Goal: Task Accomplishment & Management: Use online tool/utility

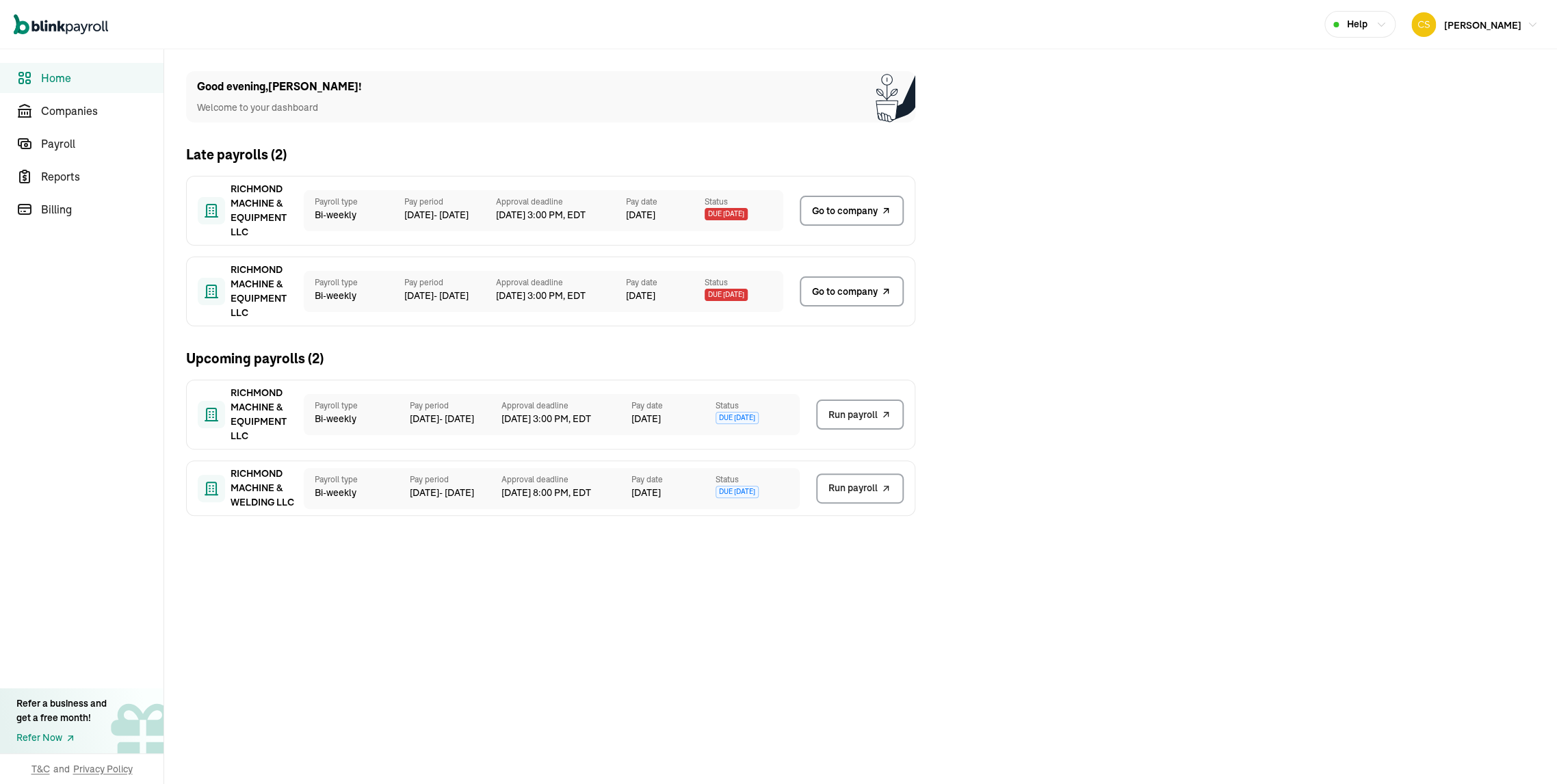
click at [870, 206] on span "Go to company" at bounding box center [845, 210] width 66 height 14
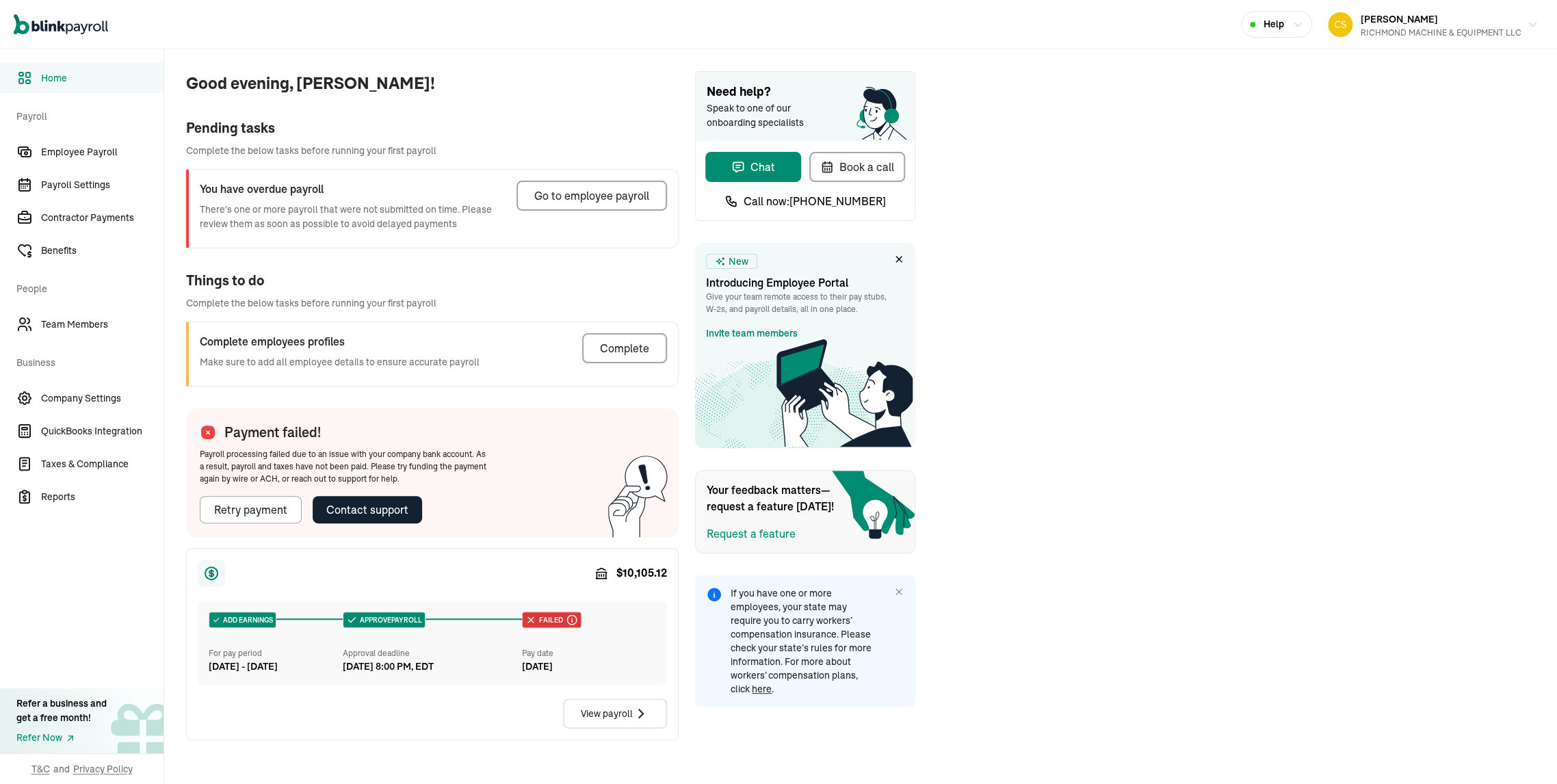
click at [575, 199] on div "Go to employee payroll" at bounding box center [591, 196] width 115 height 17
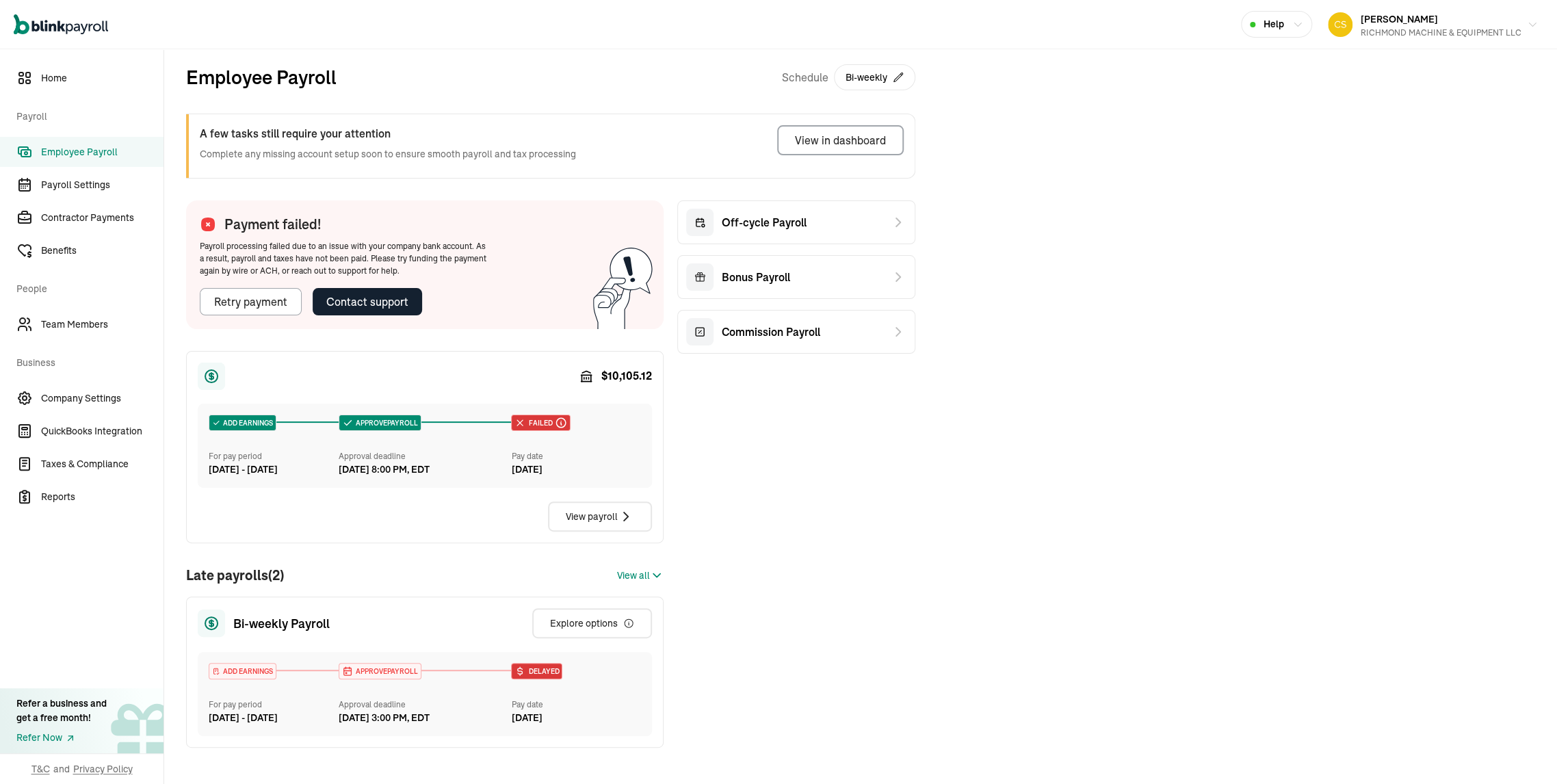
click at [542, 428] on span "Failed" at bounding box center [538, 423] width 27 height 10
click at [566, 525] on div "View payroll" at bounding box center [600, 516] width 68 height 17
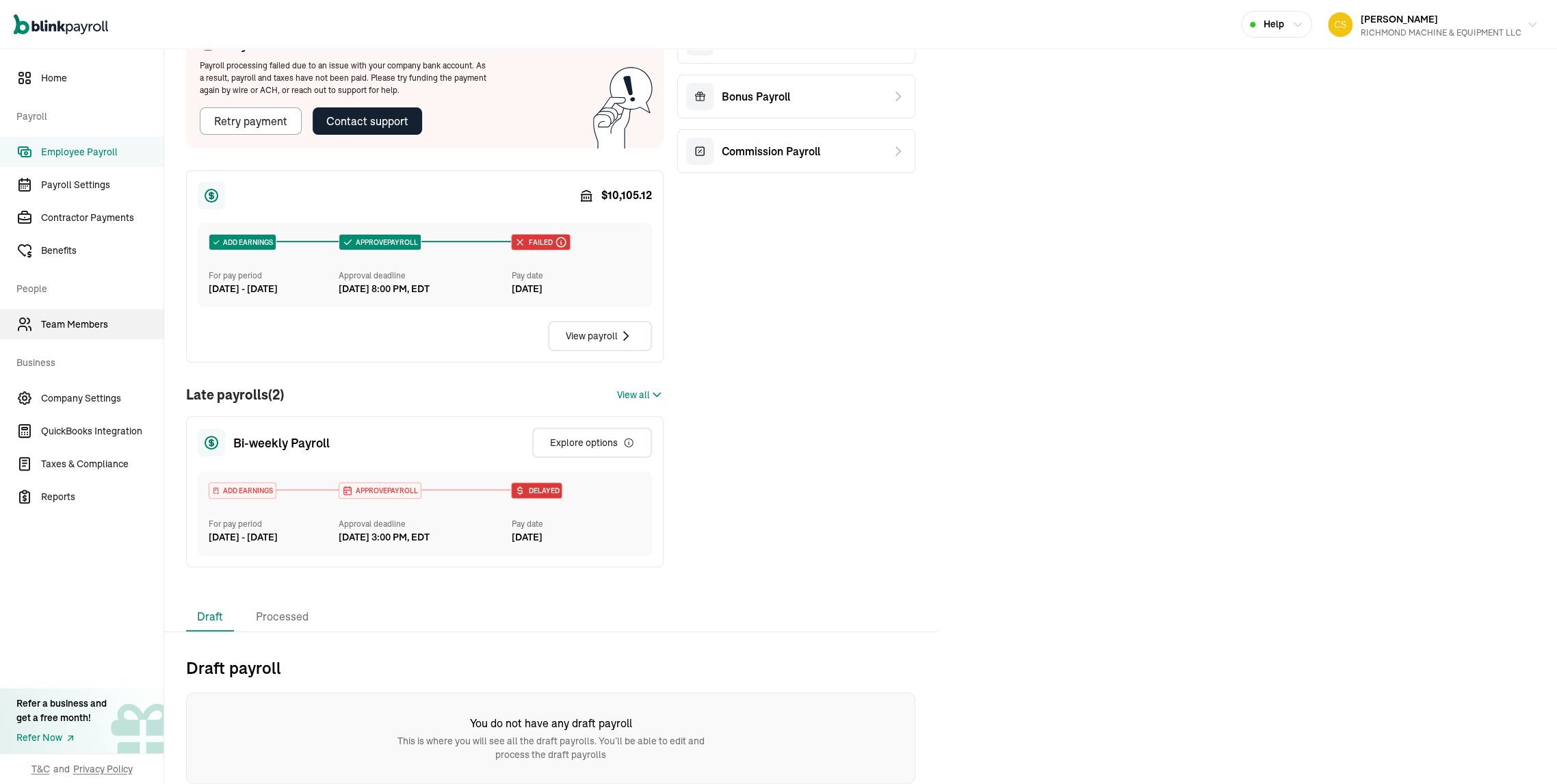
click at [55, 327] on span "Team Members" at bounding box center [102, 325] width 122 height 14
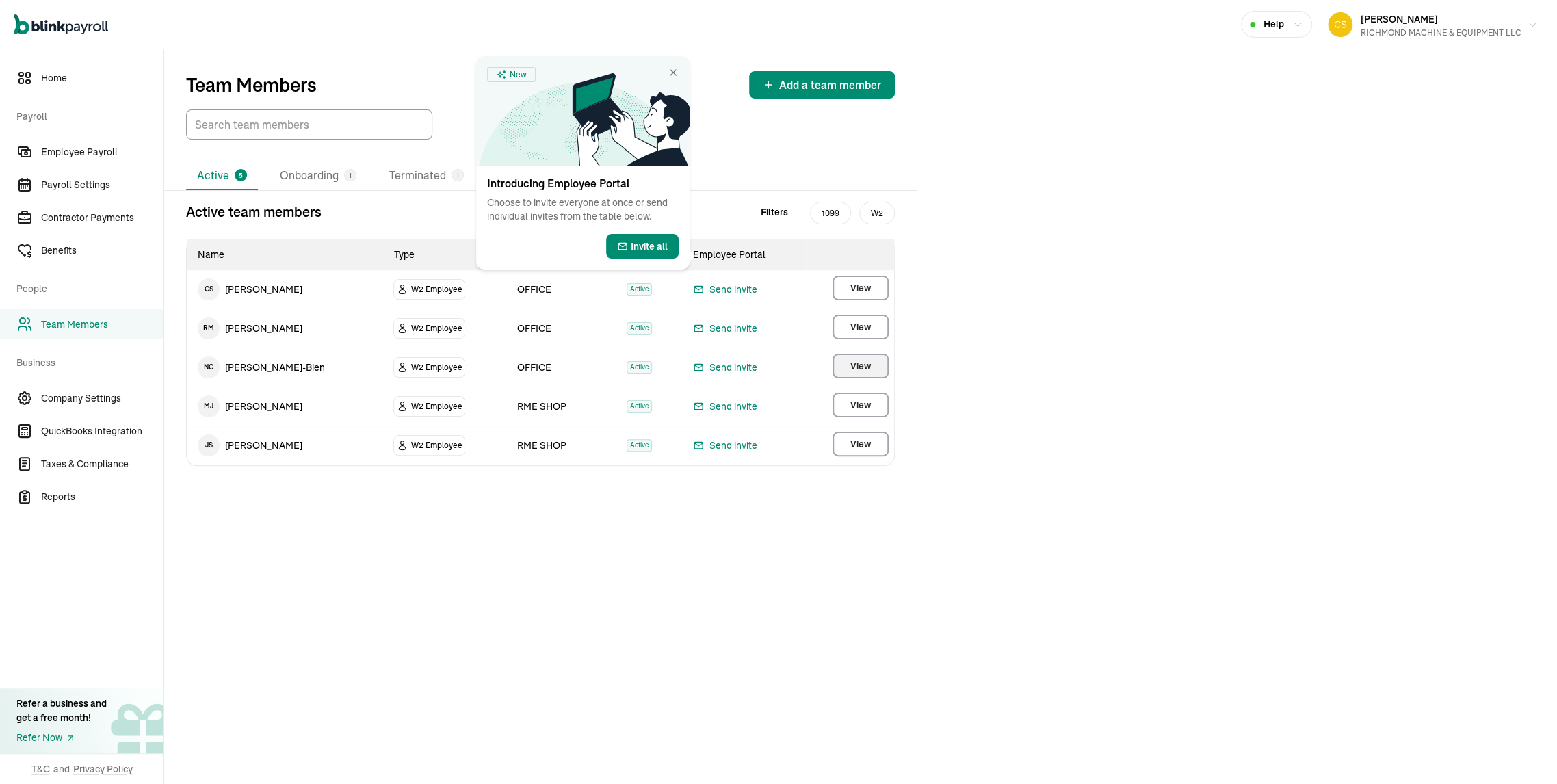
click at [867, 373] on span "View" at bounding box center [861, 366] width 21 height 14
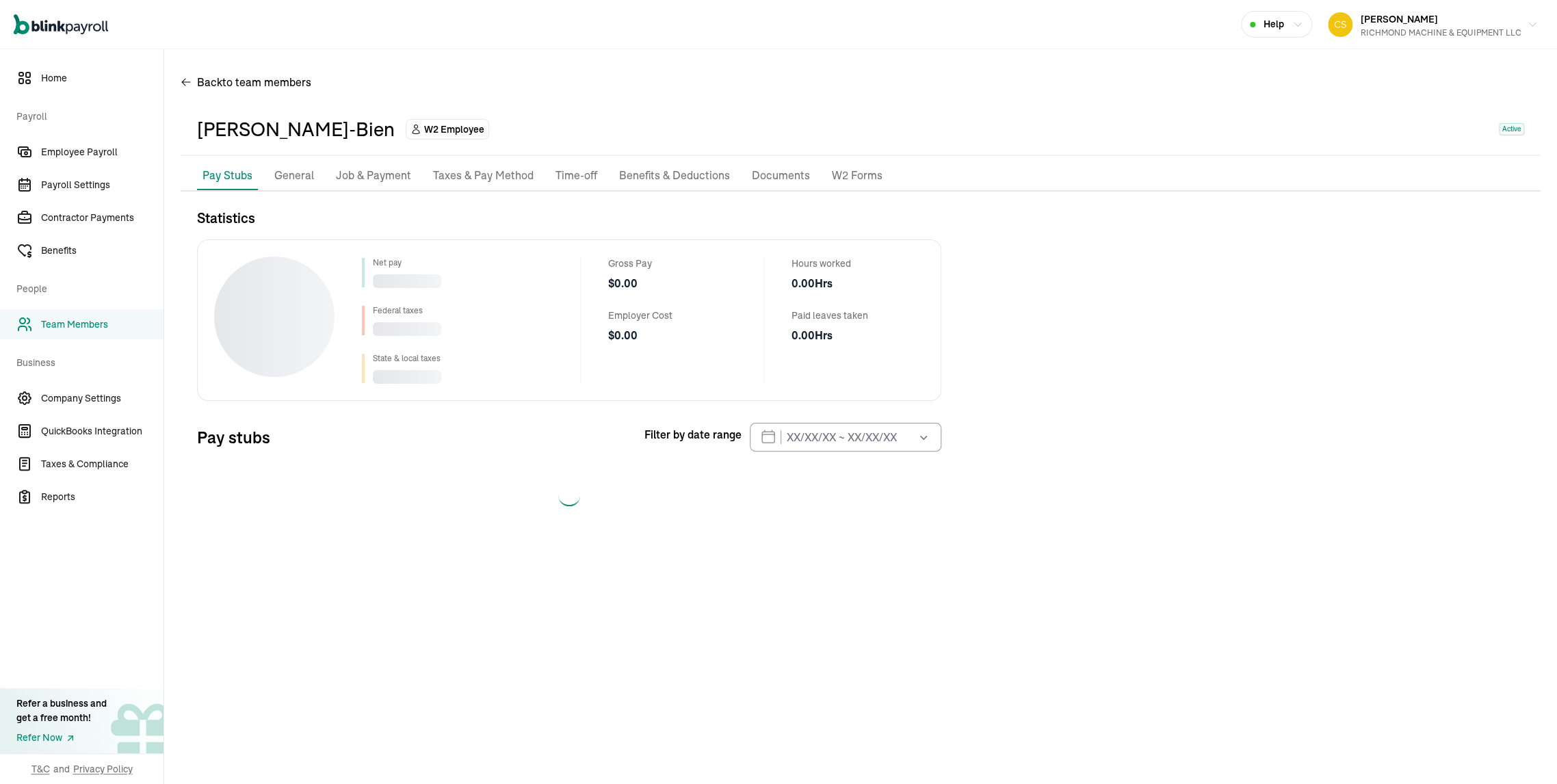
select select "2025"
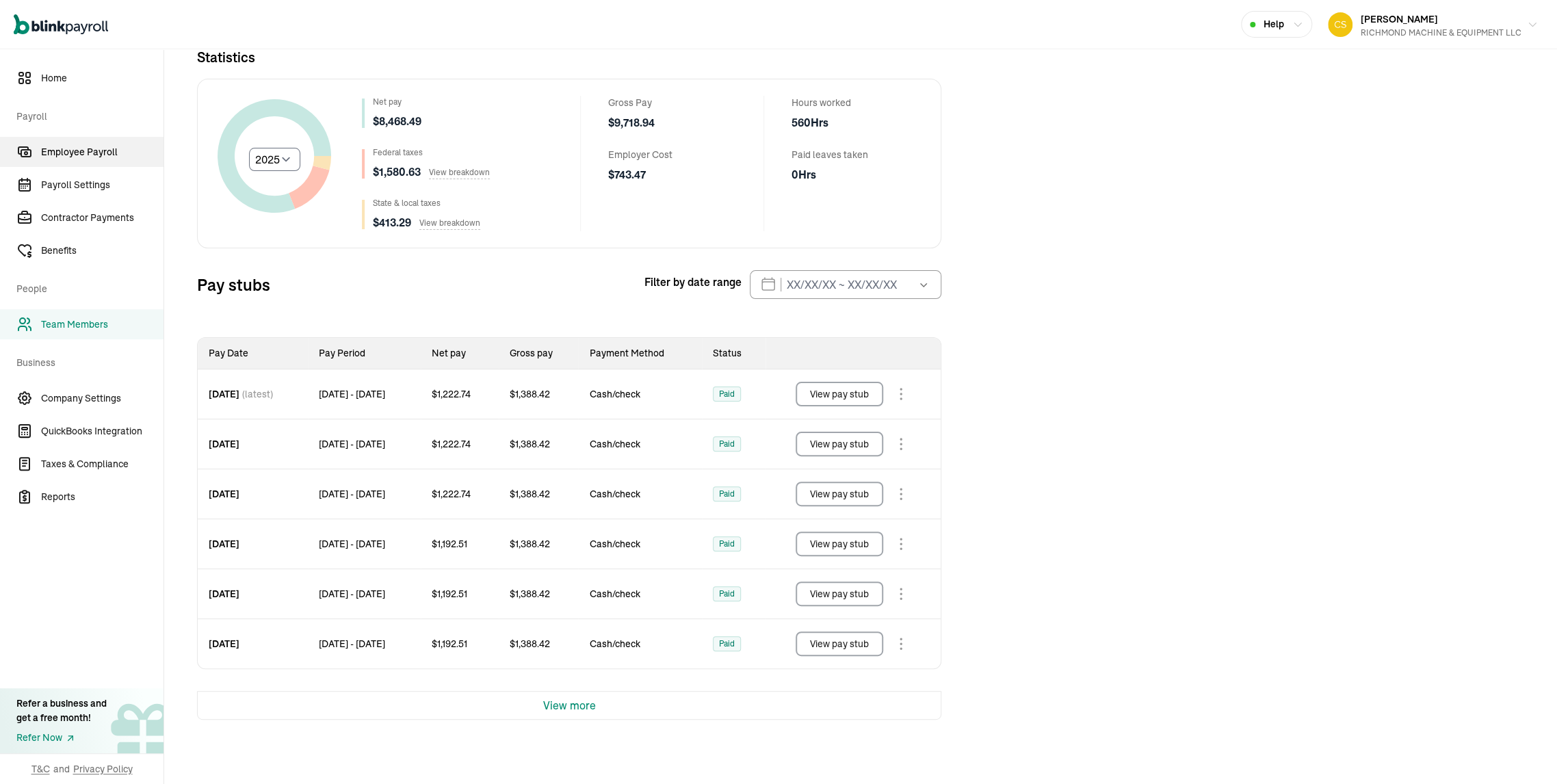
click at [109, 154] on span "Employee Payroll" at bounding box center [102, 152] width 122 height 14
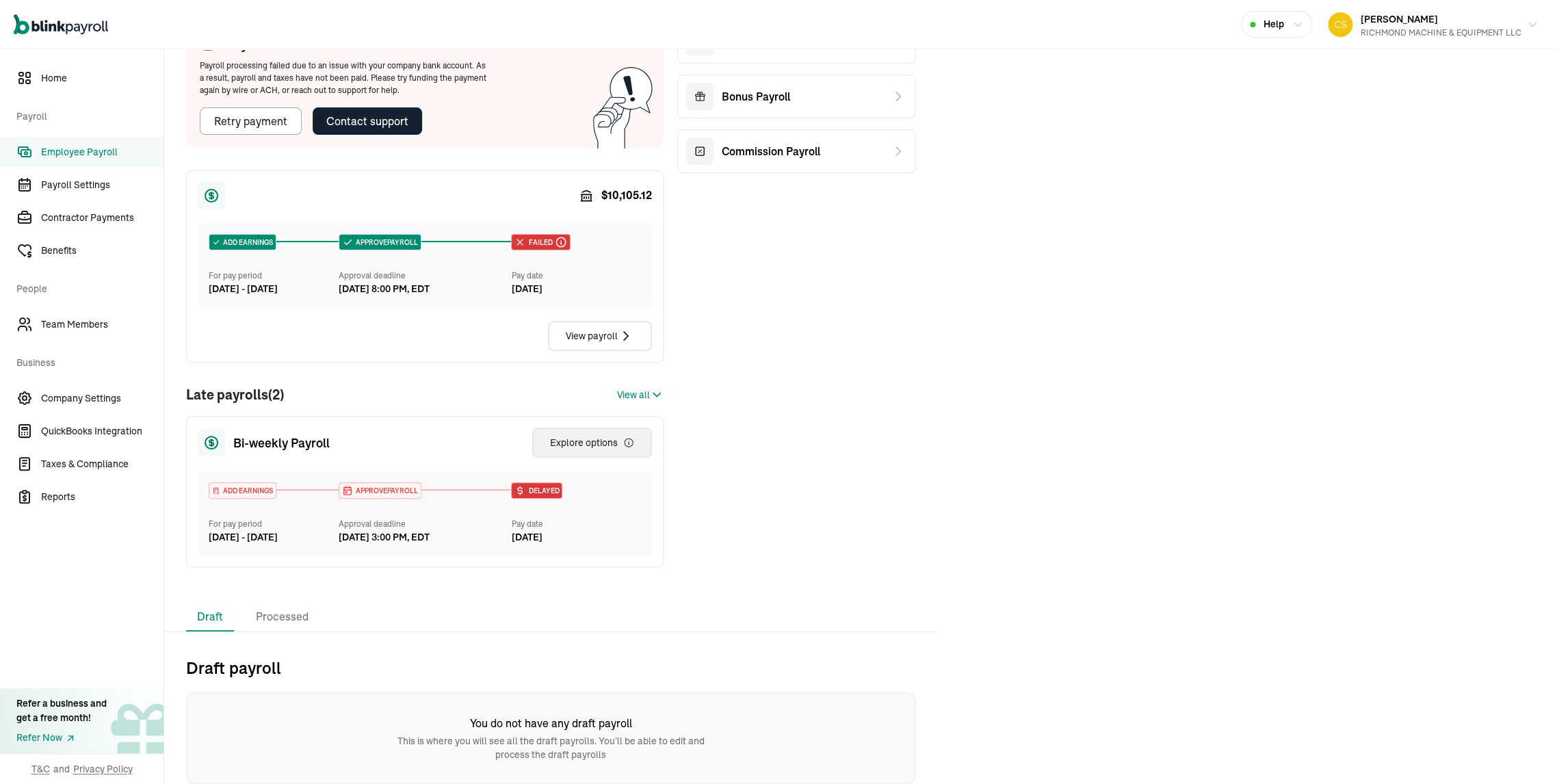
click at [582, 450] on div "Explore options" at bounding box center [592, 443] width 84 height 14
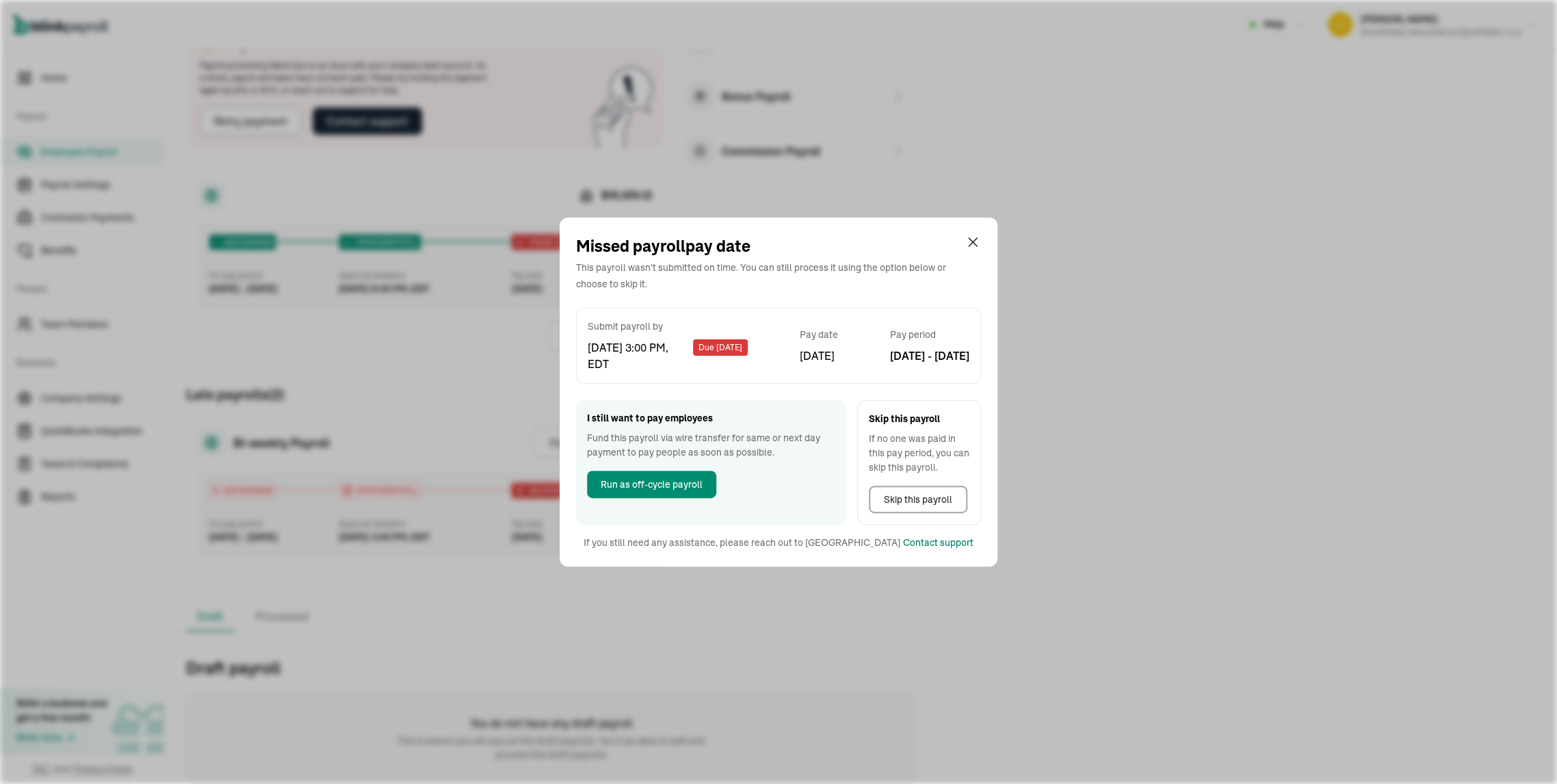
click at [903, 550] on div "Contact support" at bounding box center [938, 543] width 70 height 14
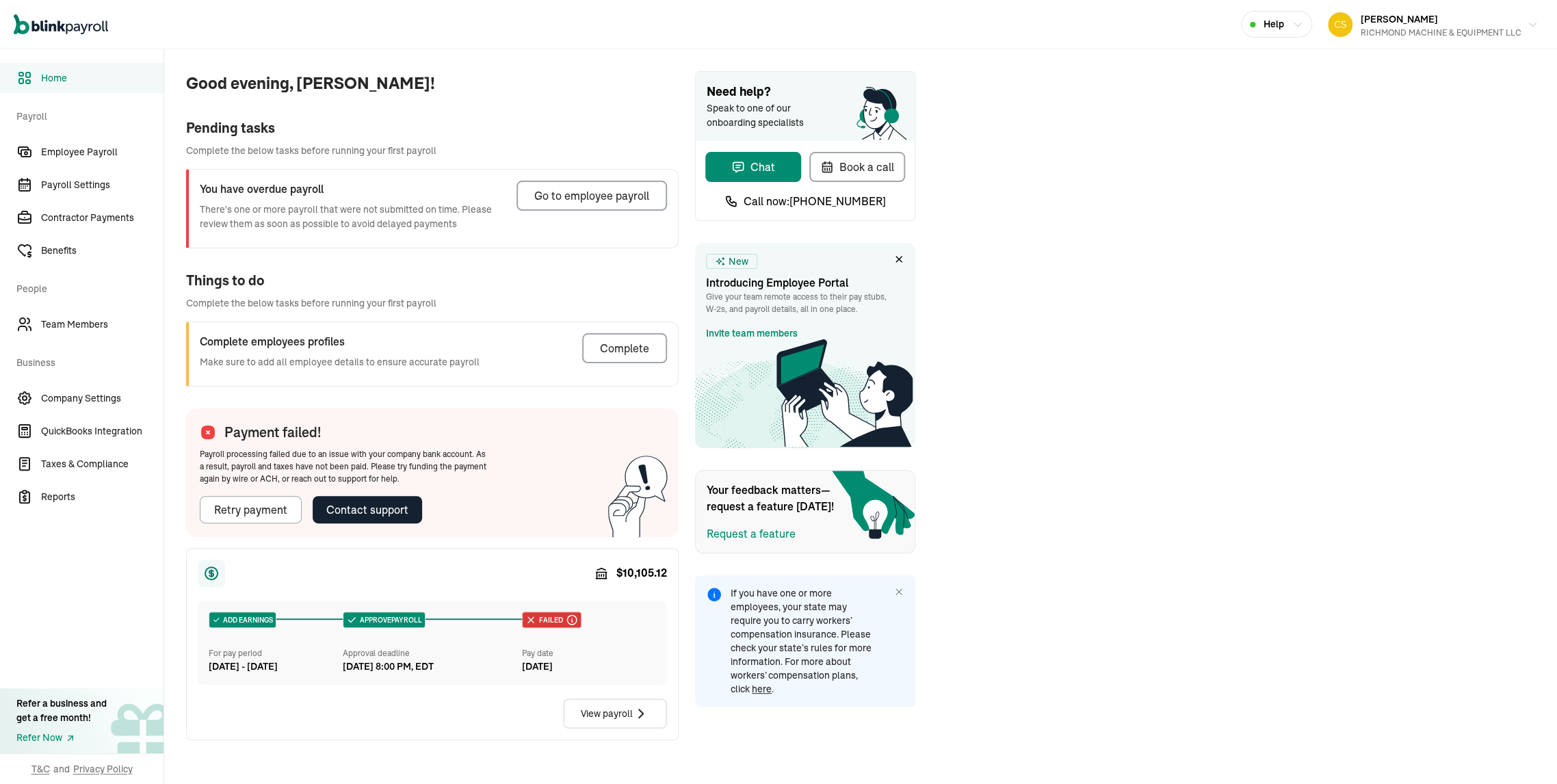
click at [575, 199] on div "Go to employee payroll" at bounding box center [591, 196] width 115 height 17
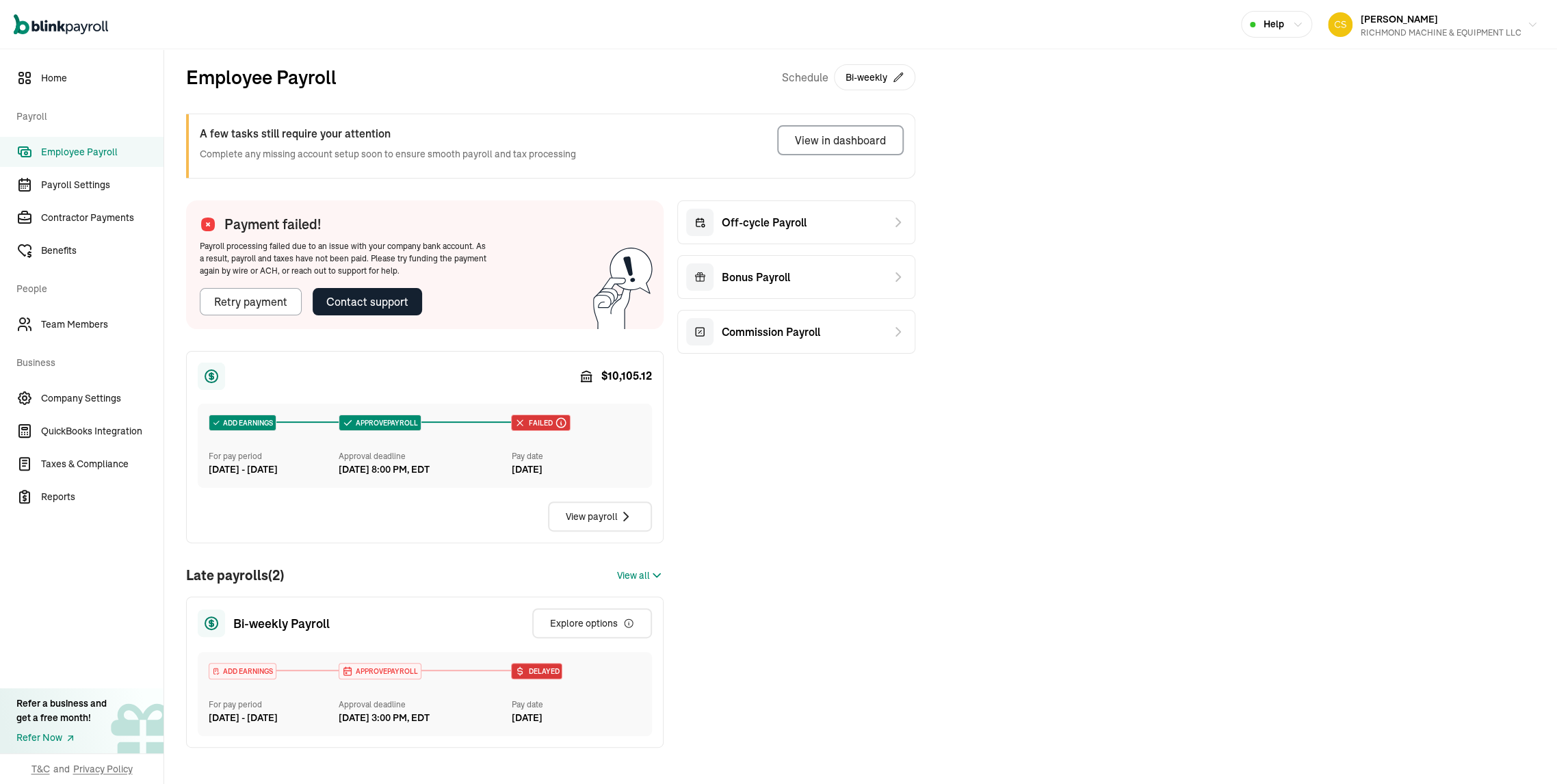
click at [542, 428] on span "Failed" at bounding box center [538, 423] width 27 height 10
click at [566, 525] on div "View payroll" at bounding box center [600, 516] width 68 height 17
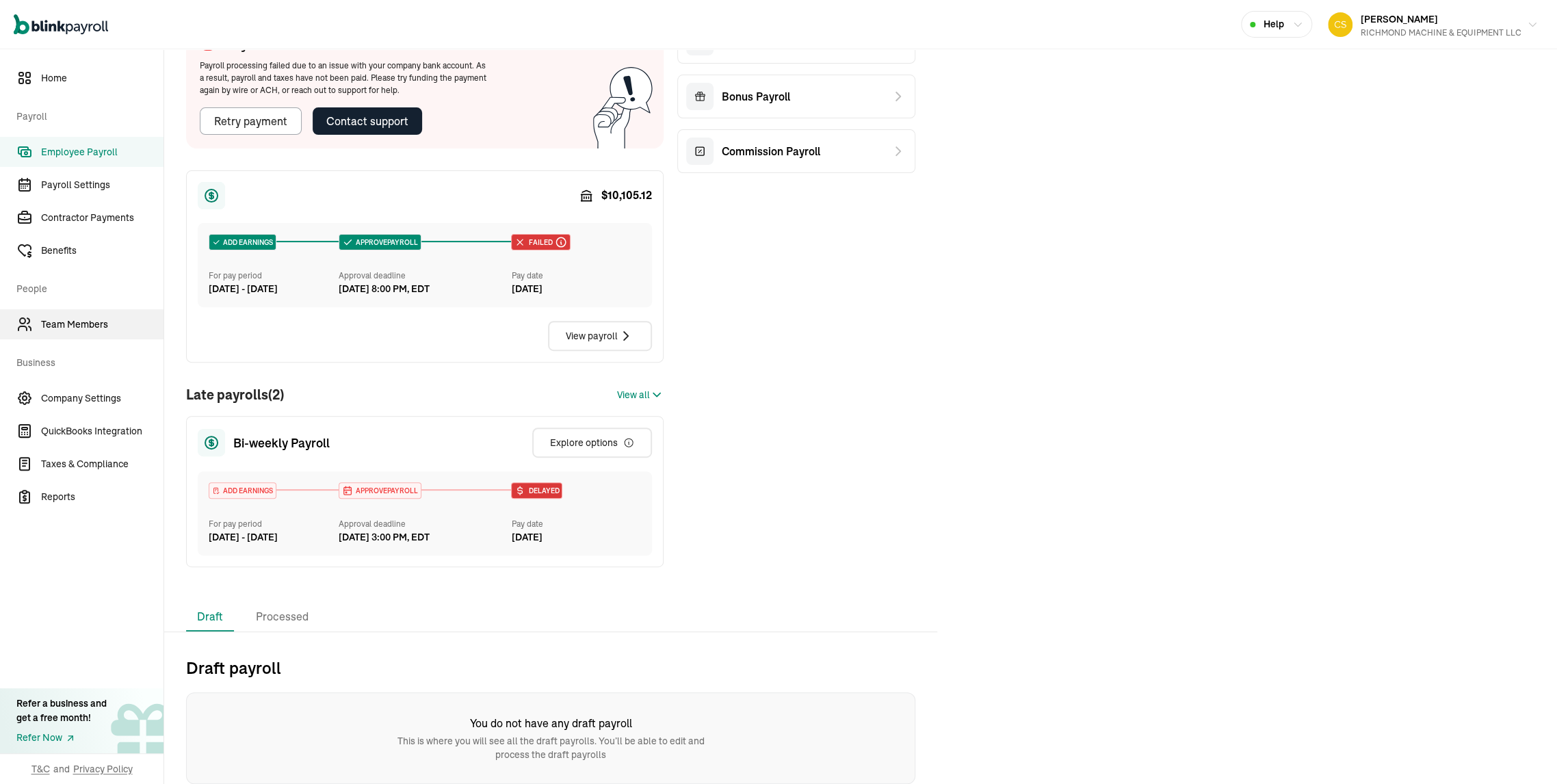
click at [55, 327] on span "Team Members" at bounding box center [102, 325] width 122 height 14
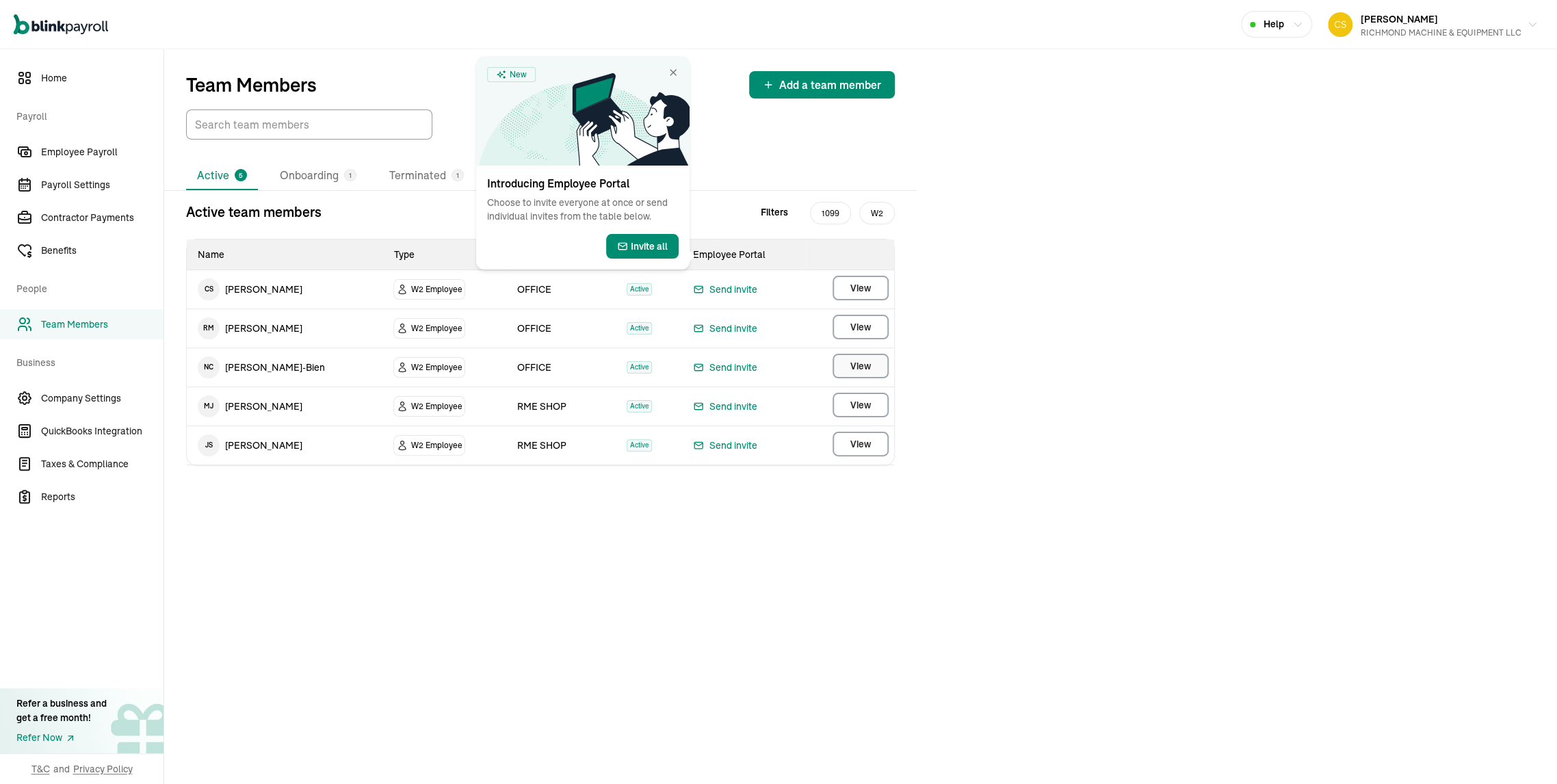
click at [867, 373] on span "View" at bounding box center [861, 366] width 21 height 14
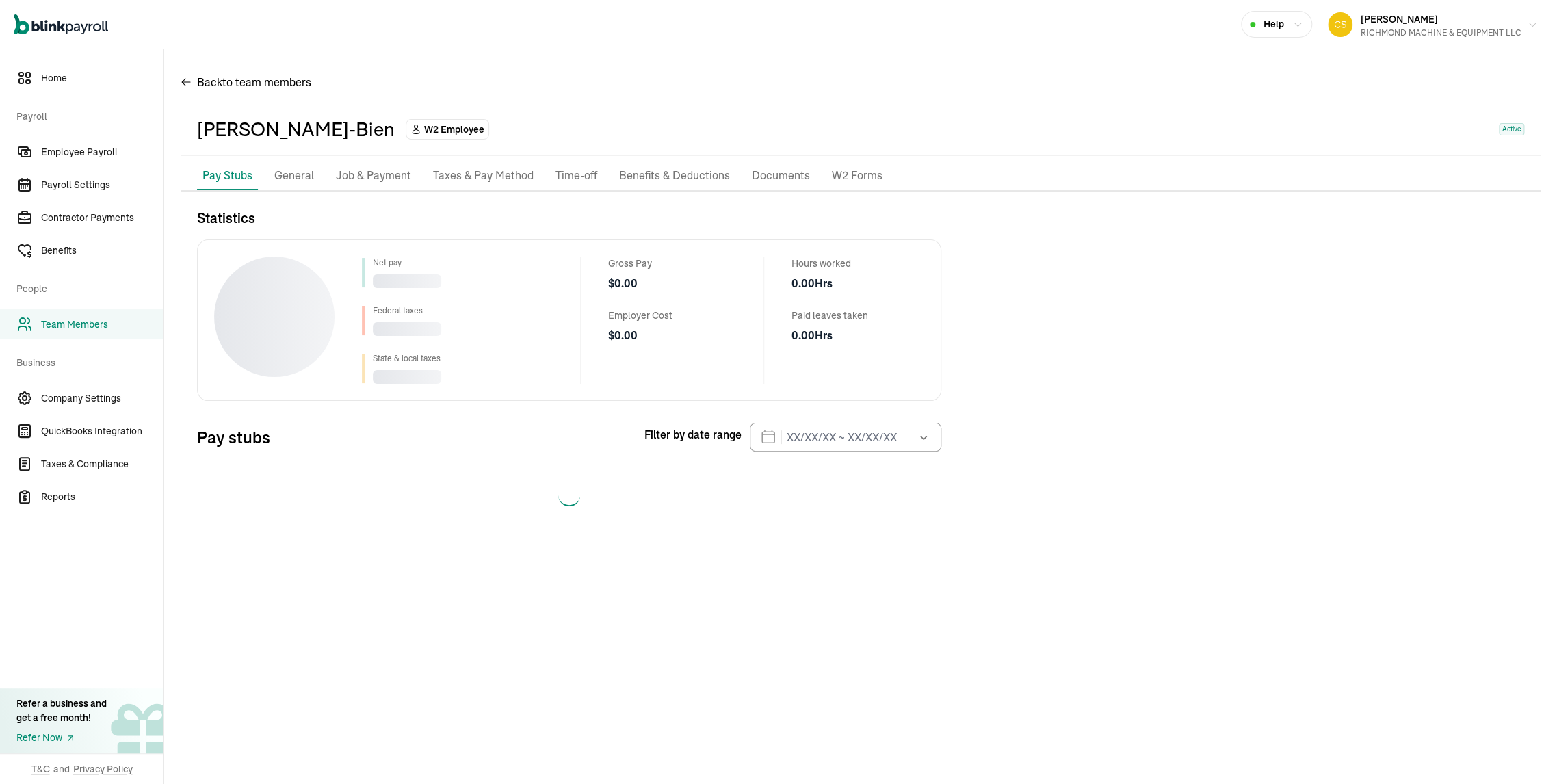
select select "2025"
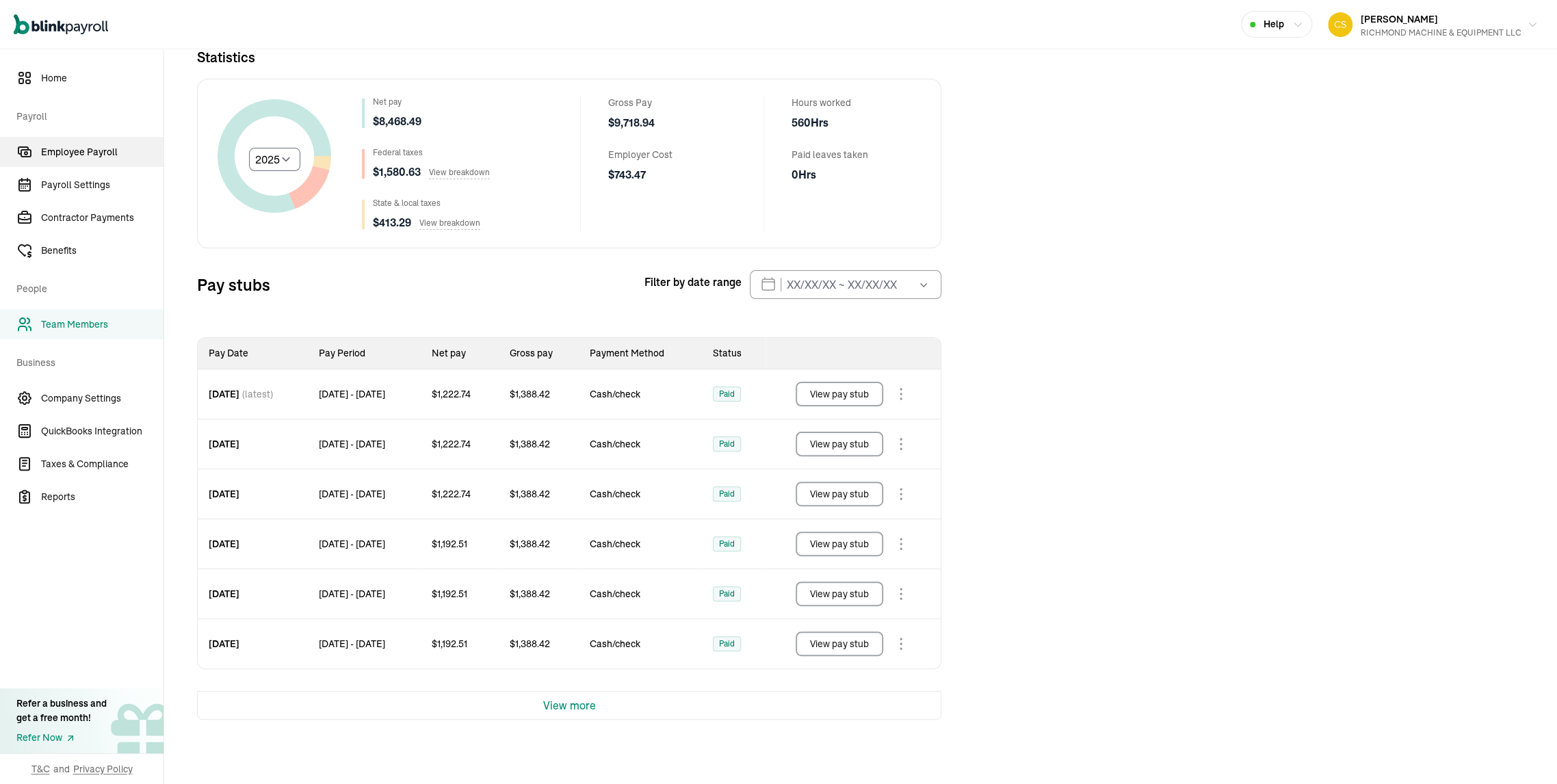
click at [109, 154] on span "Employee Payroll" at bounding box center [102, 152] width 122 height 14
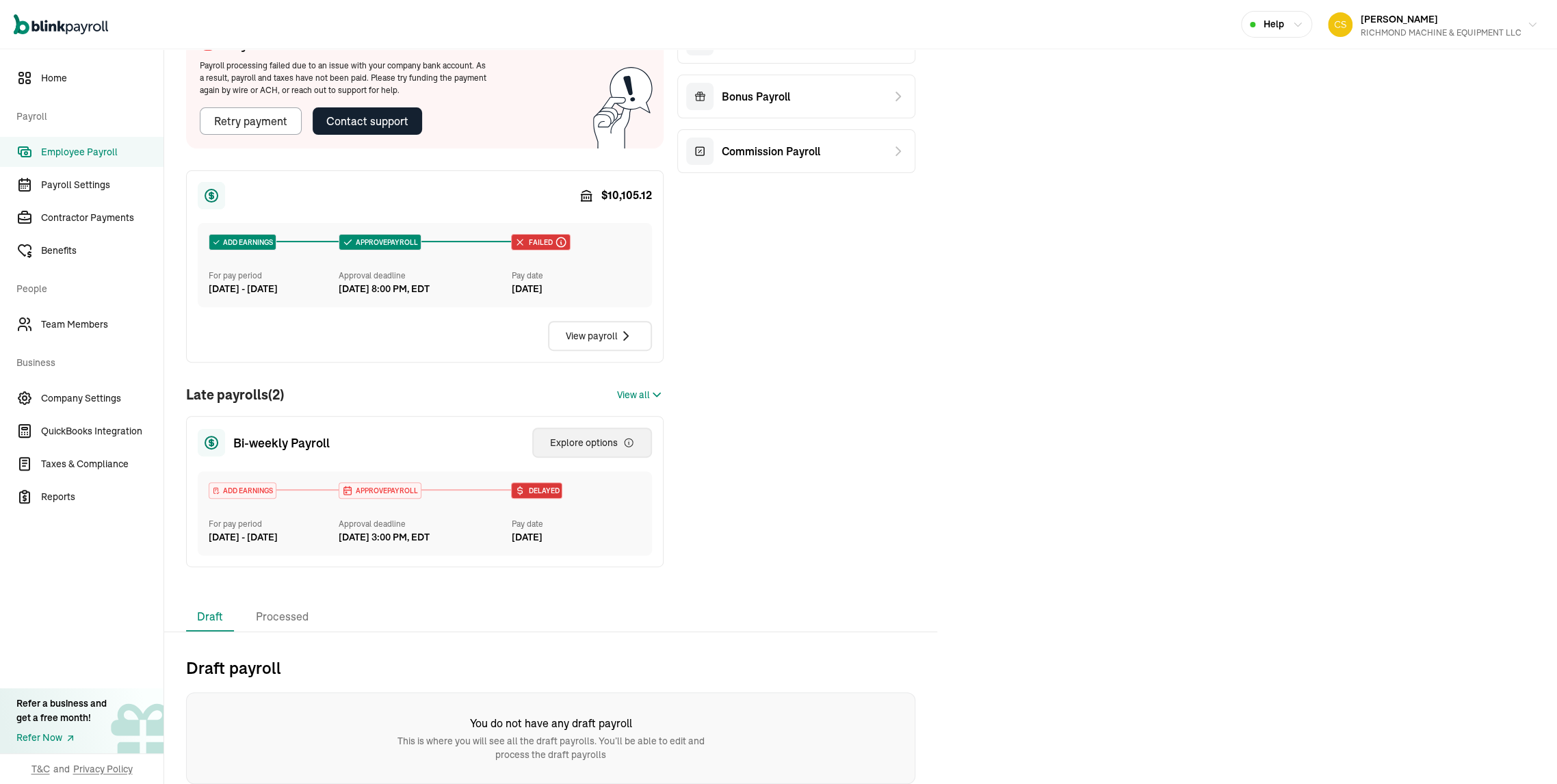
click at [582, 450] on div "Explore options" at bounding box center [592, 443] width 84 height 14
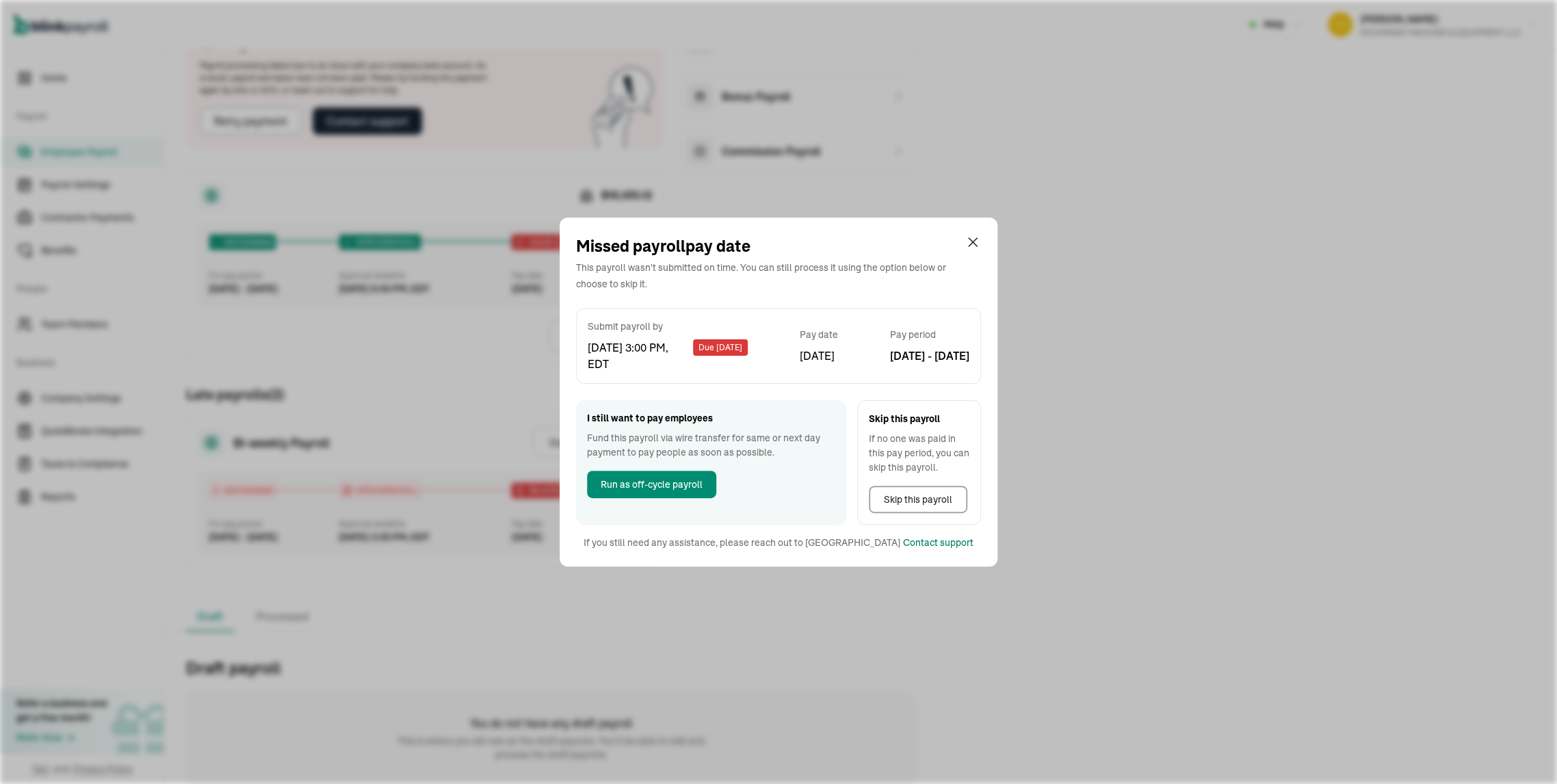
click at [903, 550] on div "Contact support" at bounding box center [938, 543] width 70 height 14
